Goal: Navigation & Orientation: Find specific page/section

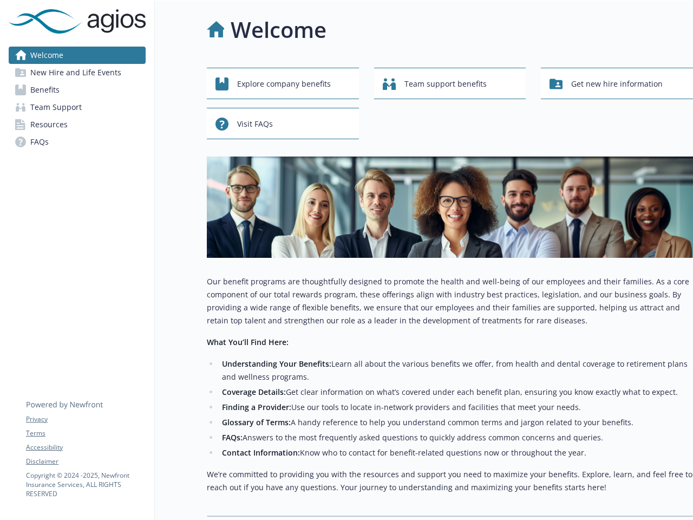
click at [346, 260] on div "Explore company benefits Team support benefits Get new hire information Visit F…" at bounding box center [450, 292] width 486 height 449
click at [86, 447] on link "Accessibility" at bounding box center [85, 447] width 119 height 10
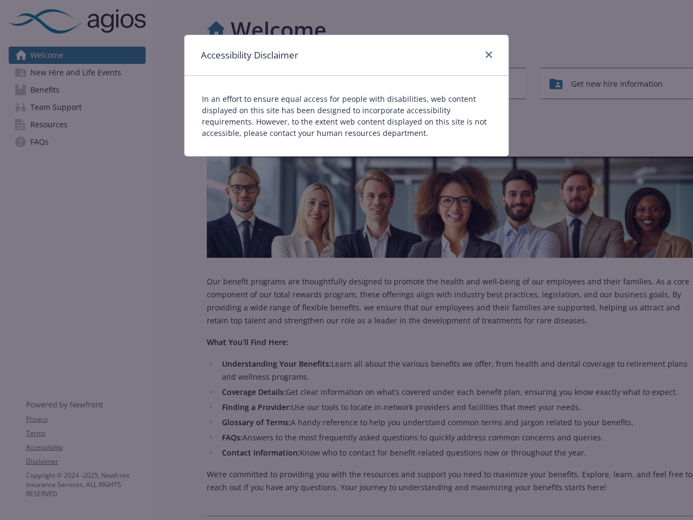
click at [86, 461] on div "Accessibility Disclaimer In an effort to ensure equal access for people with di…" at bounding box center [346, 260] width 693 height 520
click at [283, 83] on div "In an effort to ensure equal access for people with disabilities, web content d…" at bounding box center [347, 116] width 324 height 80
click at [450, 83] on div "In an effort to ensure equal access for people with disabilities, web content d…" at bounding box center [347, 116] width 324 height 80
click at [617, 83] on div "Accessibility Disclaimer In an effort to ensure equal access for people with di…" at bounding box center [346, 260] width 693 height 520
click at [283, 123] on p "In an effort to ensure equal access for people with disabilities, web content d…" at bounding box center [346, 115] width 289 height 45
